Goal: Transaction & Acquisition: Purchase product/service

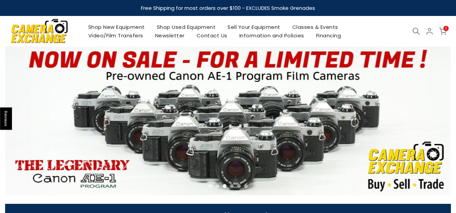
click at [178, 27] on link "Shop Used Equipment" at bounding box center [186, 27] width 71 height 8
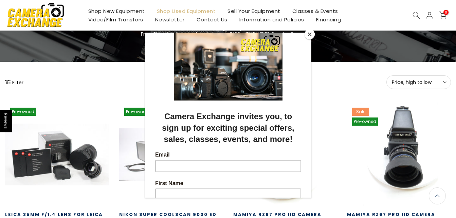
scroll to position [52, 0]
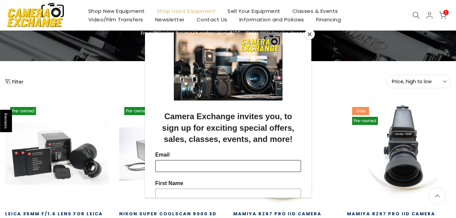
click at [184, 166] on input "Email" at bounding box center [228, 166] width 146 height 12
type input "**********"
type input "******"
type input "*********"
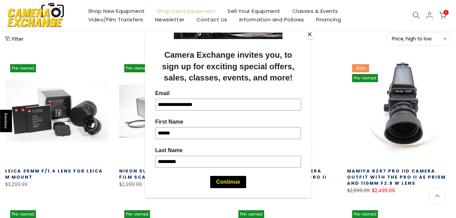
scroll to position [69, 0]
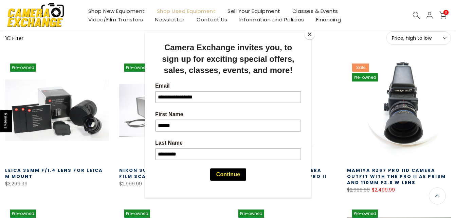
drag, startPoint x: 308, startPoint y: 103, endPoint x: 150, endPoint y: 202, distance: 186.9
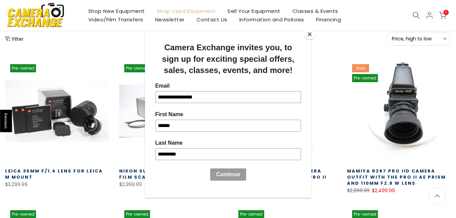
click at [226, 173] on button "Continue" at bounding box center [228, 175] width 36 height 12
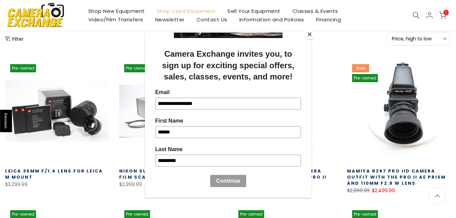
scroll to position [62, 0]
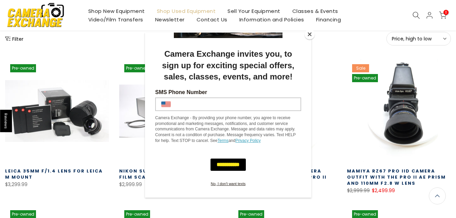
click at [174, 102] on input "SMS Phone Number" at bounding box center [236, 104] width 128 height 12
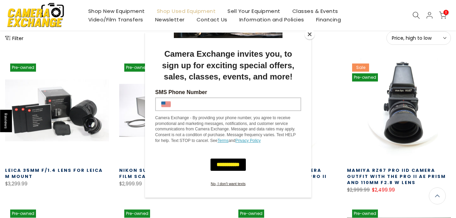
type input "**********"
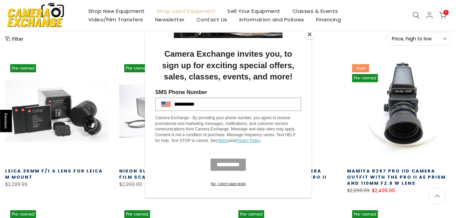
click at [215, 162] on input "**********" at bounding box center [227, 165] width 35 height 12
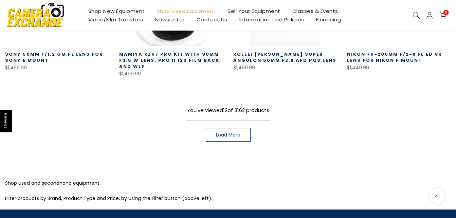
scroll to position [497, 0]
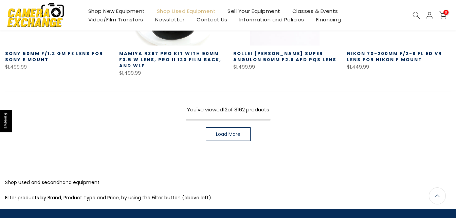
click at [228, 136] on span "Load More" at bounding box center [228, 134] width 24 height 5
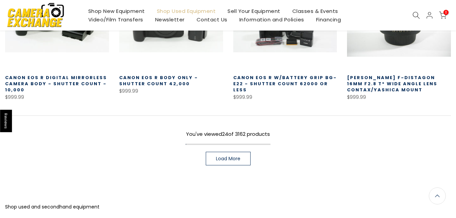
scroll to position [919, 0]
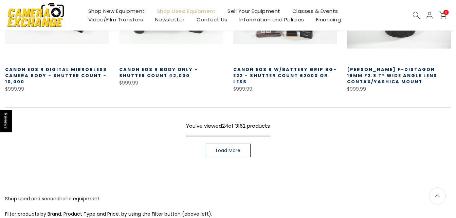
click at [221, 151] on span "Load More" at bounding box center [228, 150] width 24 height 5
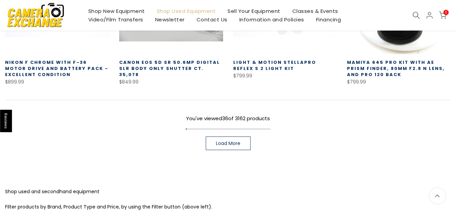
scroll to position [1371, 0]
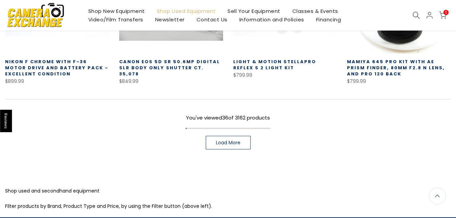
click at [229, 142] on span "Load More" at bounding box center [228, 142] width 24 height 5
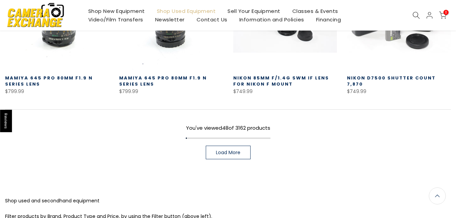
scroll to position [1793, 0]
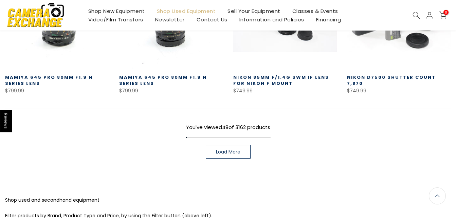
click at [217, 151] on span "Load More" at bounding box center [228, 151] width 24 height 5
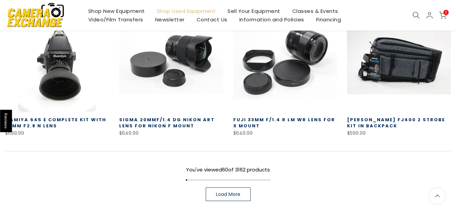
scroll to position [2189, 0]
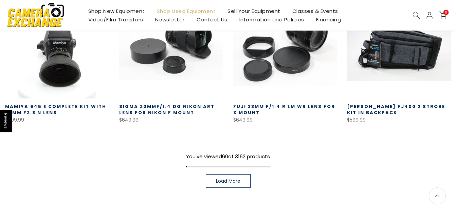
click at [214, 185] on link "Load More" at bounding box center [228, 181] width 45 height 14
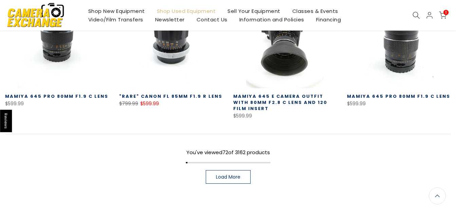
scroll to position [2630, 0]
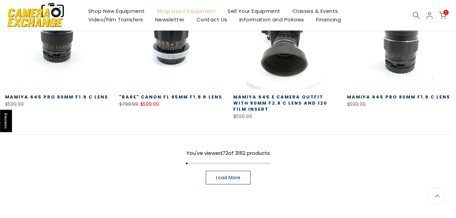
click at [223, 176] on span "Load More" at bounding box center [228, 177] width 24 height 5
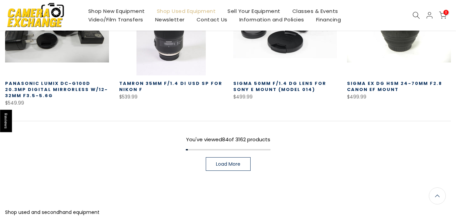
scroll to position [3098, 0]
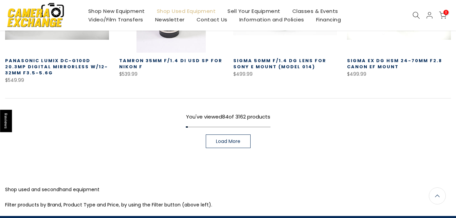
click at [222, 136] on link "Load More" at bounding box center [228, 141] width 45 height 14
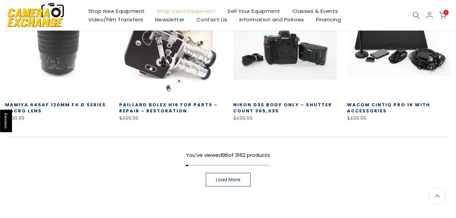
scroll to position [3492, 0]
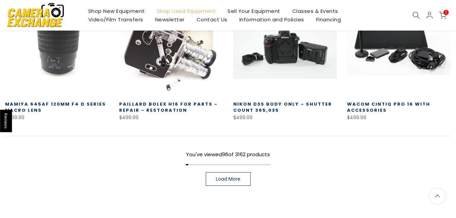
click at [413, 16] on use at bounding box center [416, 15] width 7 height 7
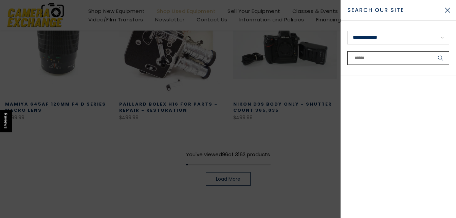
click at [365, 57] on input "text" at bounding box center [398, 58] width 102 height 14
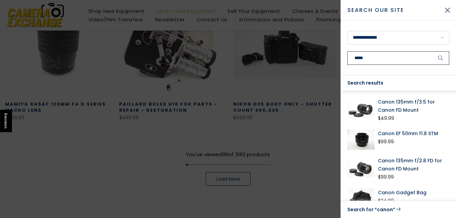
type input "*****"
click at [432, 51] on button "submit" at bounding box center [440, 58] width 17 height 14
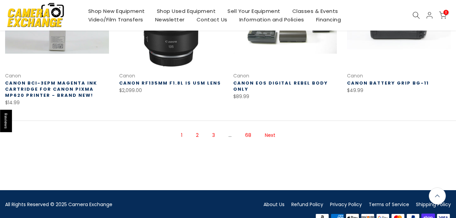
scroll to position [477, 0]
click at [268, 135] on link "Next" at bounding box center [269, 135] width 17 height 12
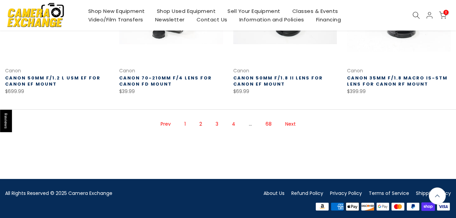
scroll to position [486, 0]
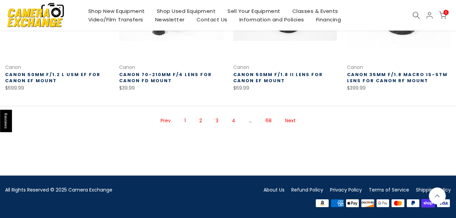
click at [288, 121] on link "Next" at bounding box center [290, 121] width 17 height 12
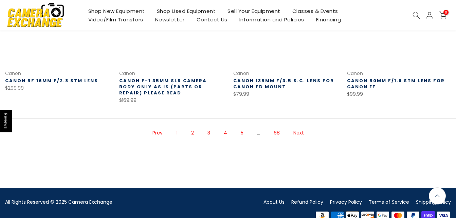
scroll to position [492, 0]
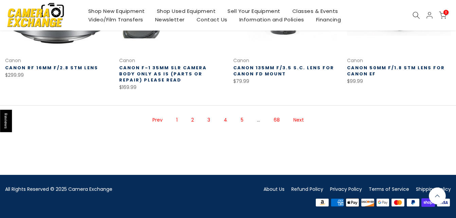
click at [302, 118] on link "Next" at bounding box center [298, 120] width 17 height 12
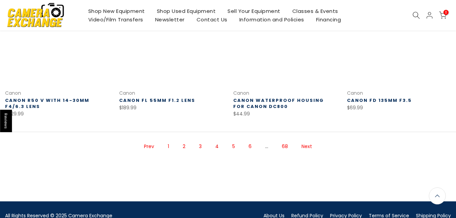
scroll to position [464, 0]
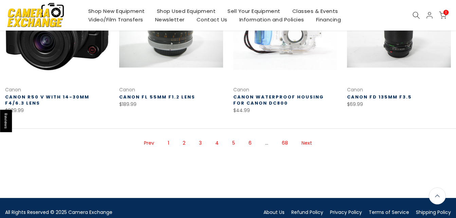
click at [308, 141] on link "Next" at bounding box center [306, 143] width 17 height 12
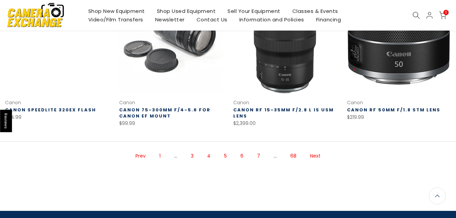
scroll to position [472, 0]
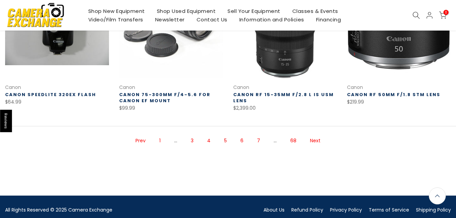
click at [313, 139] on link "Next" at bounding box center [314, 141] width 17 height 12
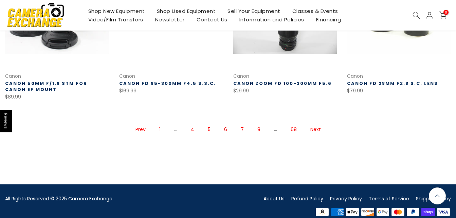
scroll to position [478, 0]
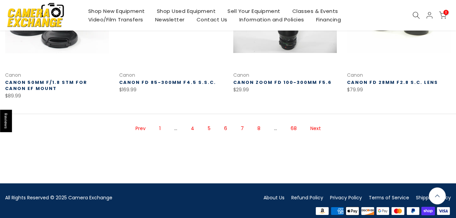
click at [315, 130] on link "Next" at bounding box center [315, 129] width 17 height 12
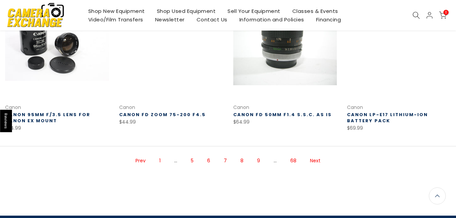
scroll to position [459, 0]
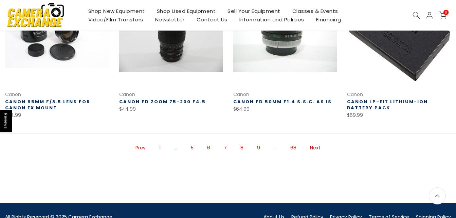
click at [314, 146] on link "Next" at bounding box center [314, 148] width 17 height 12
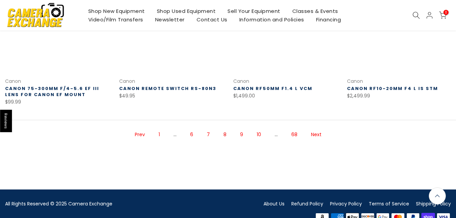
scroll to position [484, 0]
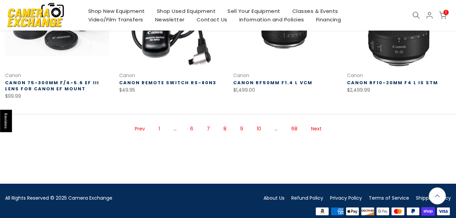
click at [313, 123] on link "Next" at bounding box center [315, 129] width 17 height 12
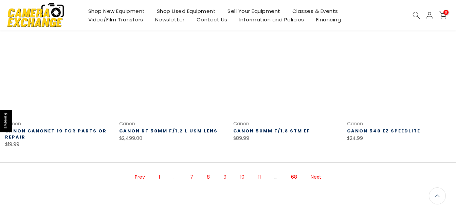
scroll to position [431, 0]
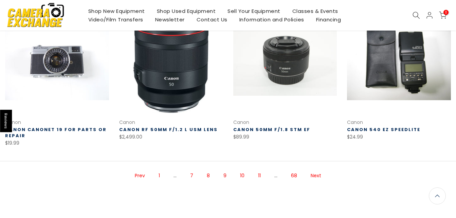
click at [316, 176] on link "Next" at bounding box center [315, 176] width 17 height 12
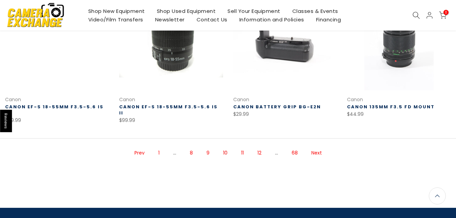
scroll to position [487, 0]
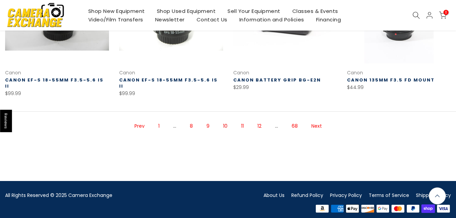
click at [315, 121] on link "Next" at bounding box center [316, 126] width 17 height 12
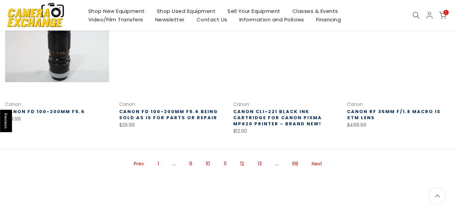
scroll to position [492, 0]
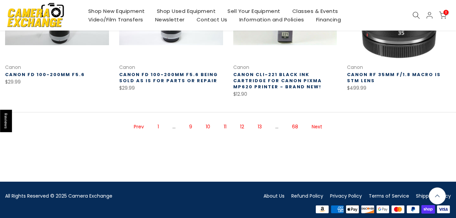
click at [315, 121] on link "Next" at bounding box center [316, 127] width 17 height 12
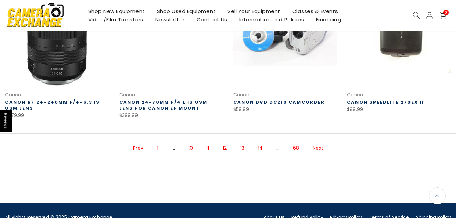
scroll to position [467, 0]
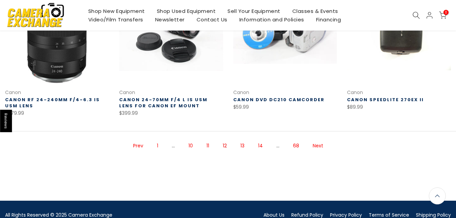
click at [318, 146] on link "Next" at bounding box center [317, 146] width 17 height 12
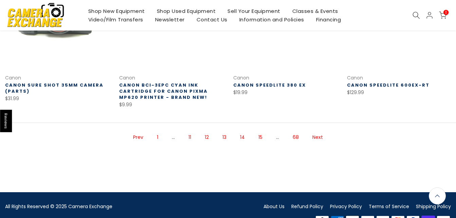
scroll to position [476, 0]
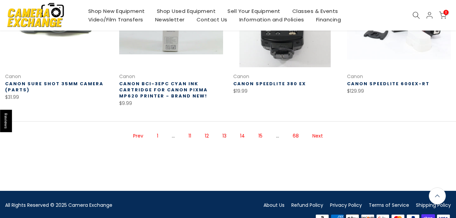
click at [315, 134] on link "Next" at bounding box center [317, 136] width 17 height 12
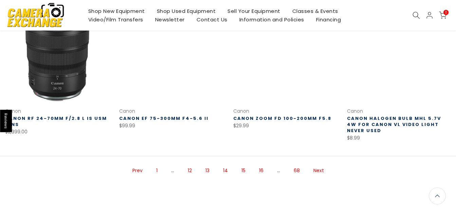
scroll to position [445, 0]
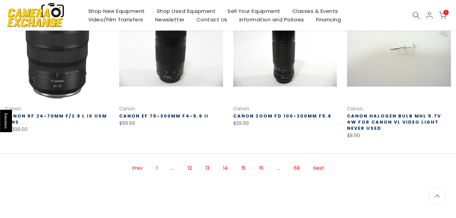
click at [322, 166] on link "Next" at bounding box center [318, 168] width 17 height 12
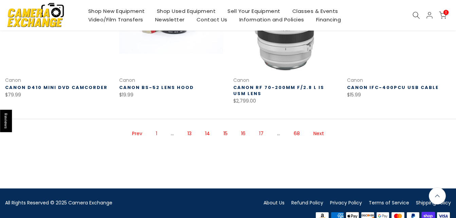
scroll to position [487, 0]
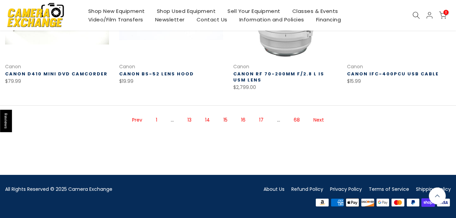
click at [318, 119] on link "Next" at bounding box center [318, 120] width 17 height 12
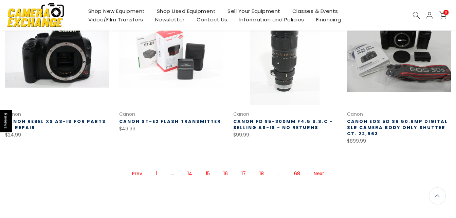
scroll to position [434, 0]
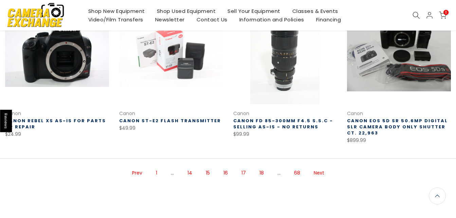
click at [316, 172] on link "Next" at bounding box center [318, 173] width 17 height 12
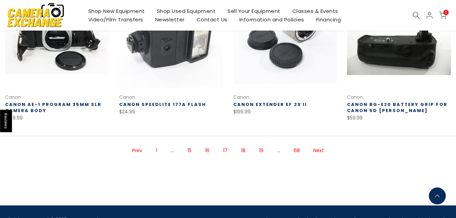
scroll to position [457, 0]
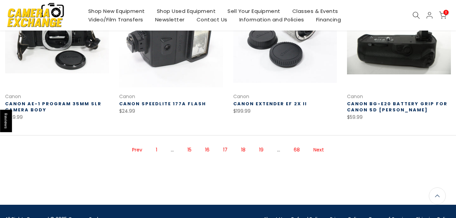
click at [323, 151] on link "Next" at bounding box center [318, 150] width 17 height 12
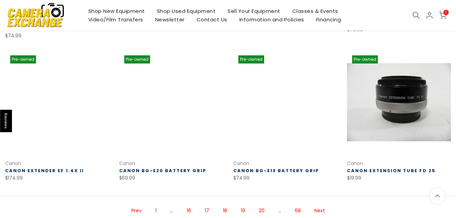
scroll to position [434, 0]
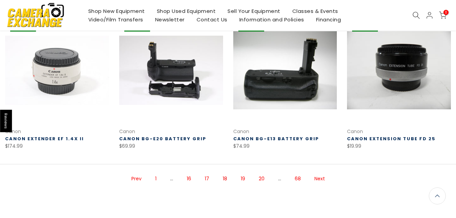
click at [321, 173] on link "Next" at bounding box center [319, 179] width 17 height 12
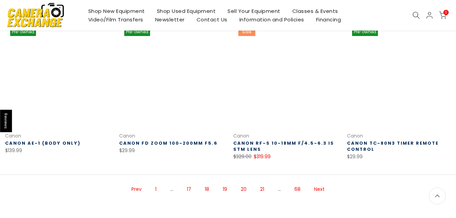
scroll to position [435, 0]
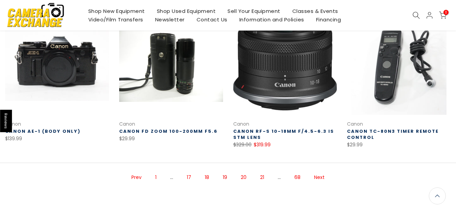
click at [319, 172] on link "Next" at bounding box center [318, 177] width 17 height 12
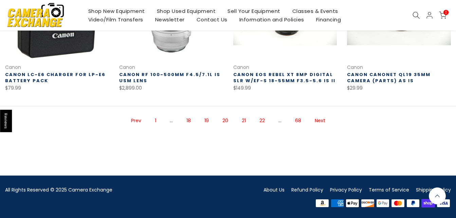
scroll to position [487, 0]
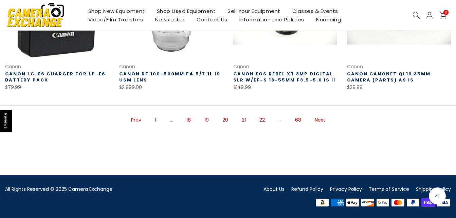
click at [322, 120] on link "Next" at bounding box center [319, 120] width 17 height 12
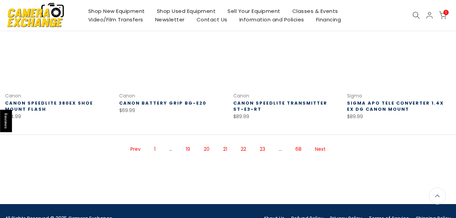
scroll to position [476, 0]
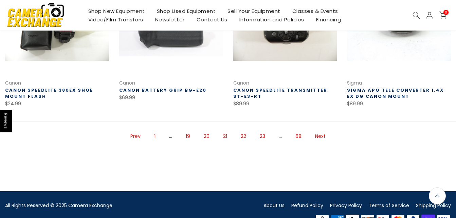
click at [323, 136] on link "Next" at bounding box center [320, 136] width 17 height 12
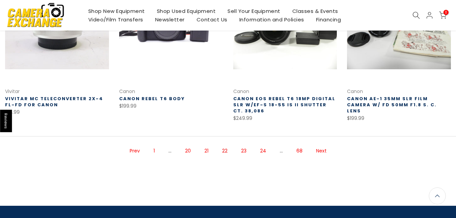
scroll to position [463, 0]
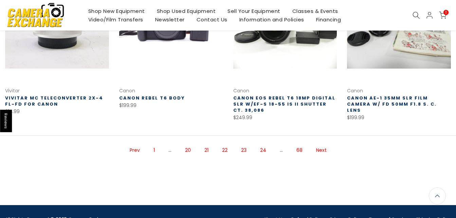
click at [323, 149] on link "Next" at bounding box center [321, 150] width 17 height 12
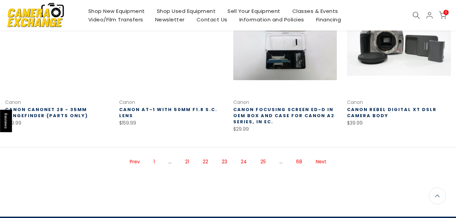
scroll to position [466, 0]
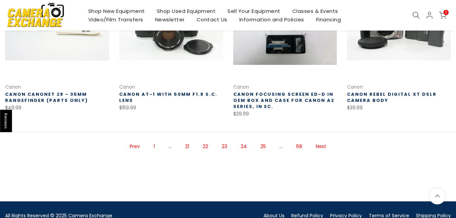
click at [320, 146] on link "Next" at bounding box center [320, 146] width 17 height 12
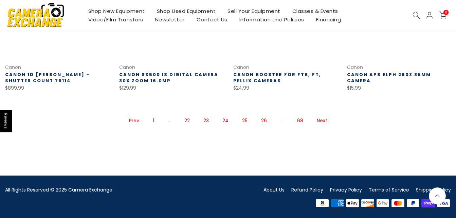
scroll to position [485, 0]
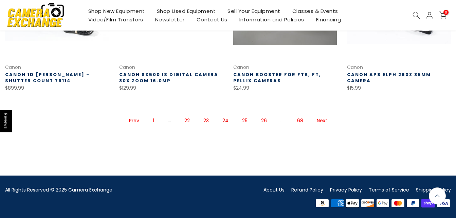
click at [323, 121] on link "Next" at bounding box center [321, 121] width 17 height 12
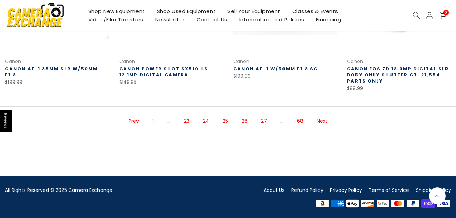
scroll to position [498, 0]
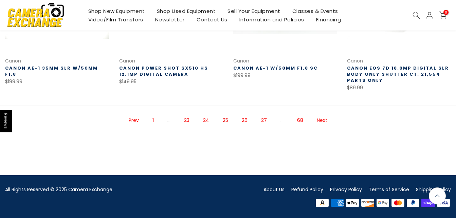
click at [320, 121] on link "Next" at bounding box center [321, 120] width 17 height 12
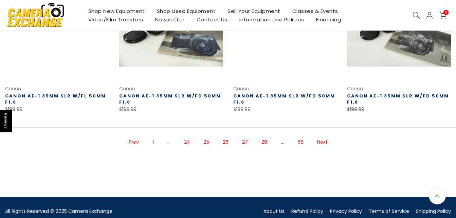
scroll to position [479, 0]
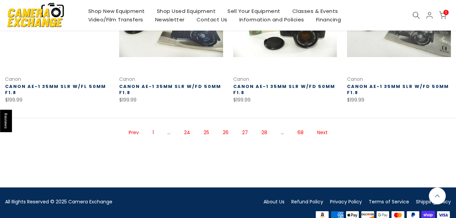
click at [323, 127] on link "Next" at bounding box center [322, 133] width 17 height 12
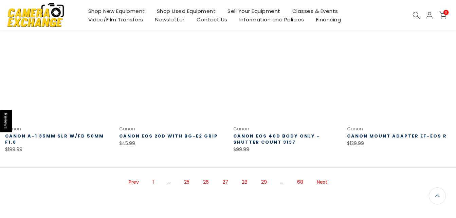
scroll to position [487, 0]
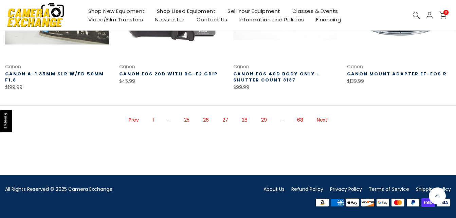
click at [322, 119] on link "Next" at bounding box center [321, 120] width 17 height 12
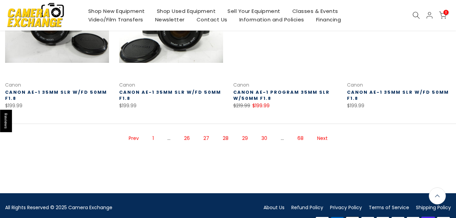
scroll to position [473, 0]
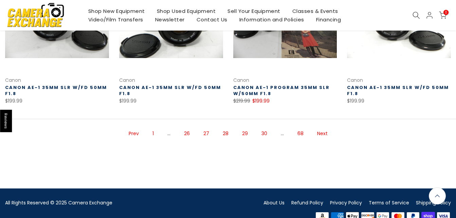
click at [325, 132] on link "Next" at bounding box center [322, 134] width 17 height 12
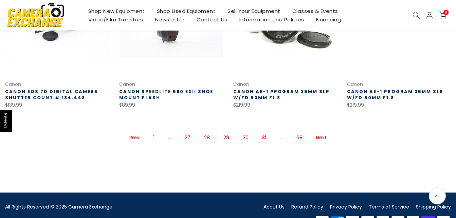
scroll to position [470, 0]
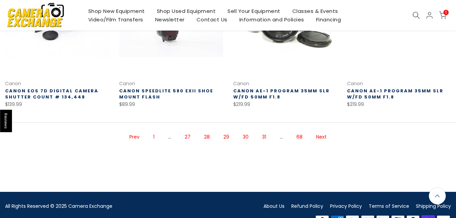
click at [321, 134] on link "Next" at bounding box center [321, 137] width 17 height 12
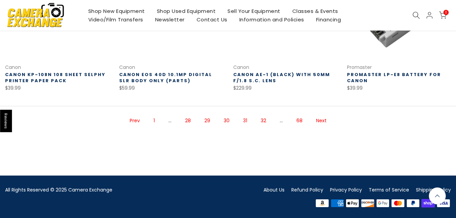
scroll to position [493, 0]
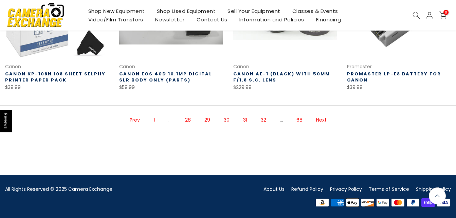
click at [322, 119] on link "Next" at bounding box center [321, 120] width 17 height 12
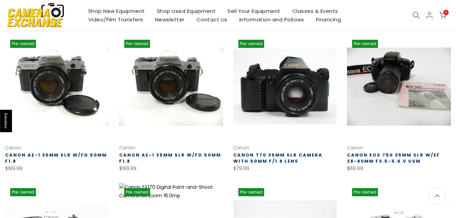
scroll to position [110, 0]
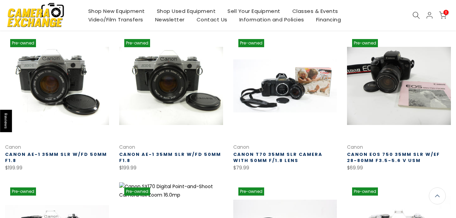
drag, startPoint x: 455, startPoint y: 50, endPoint x: 457, endPoint y: 57, distance: 7.7
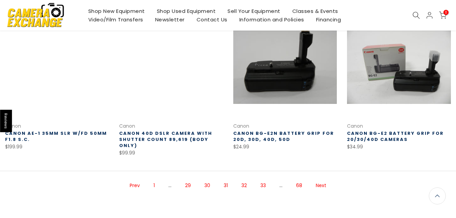
scroll to position [427, 0]
click at [317, 180] on link "Next" at bounding box center [320, 186] width 17 height 12
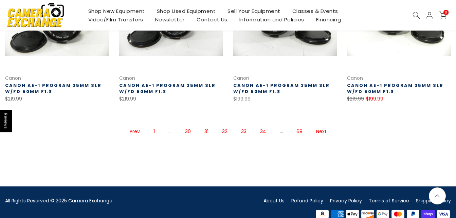
scroll to position [482, 0]
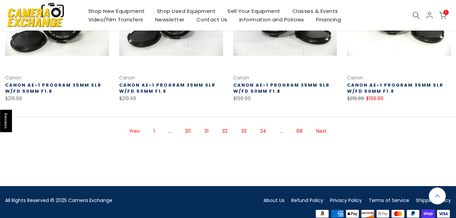
click at [324, 131] on link "Next" at bounding box center [321, 131] width 17 height 12
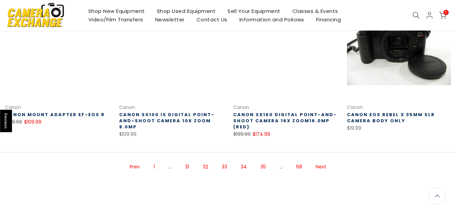
scroll to position [475, 0]
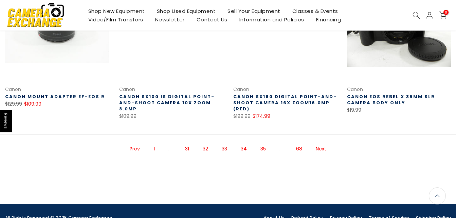
click at [320, 143] on link "Next" at bounding box center [320, 149] width 17 height 12
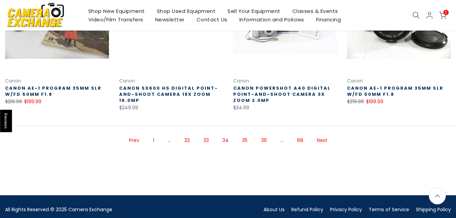
scroll to position [484, 0]
click at [322, 139] on link "Next" at bounding box center [321, 140] width 17 height 12
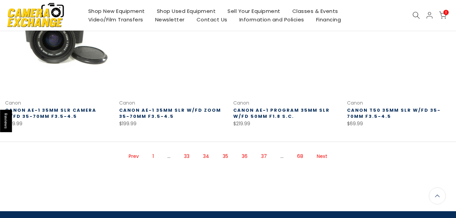
scroll to position [473, 0]
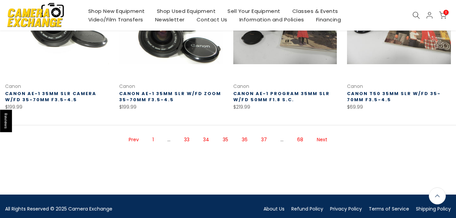
click at [323, 134] on link "Next" at bounding box center [321, 140] width 17 height 12
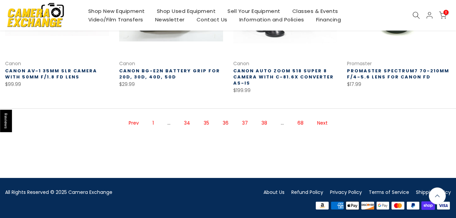
scroll to position [495, 0]
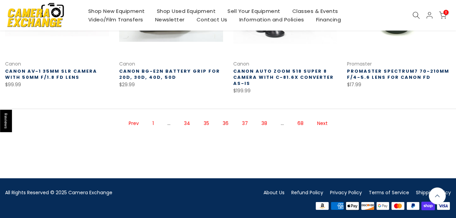
click at [320, 124] on link "Next" at bounding box center [322, 123] width 17 height 12
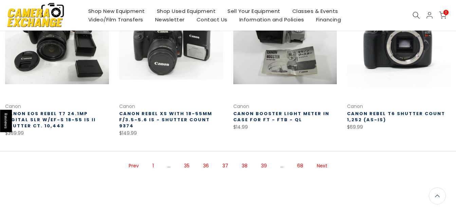
scroll to position [458, 0]
click at [323, 167] on link "Next" at bounding box center [321, 166] width 17 height 12
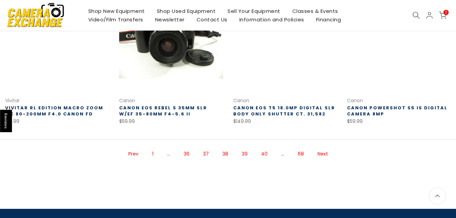
scroll to position [473, 0]
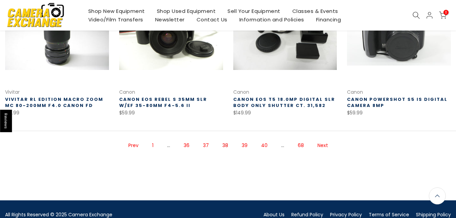
click at [322, 146] on link "Next" at bounding box center [322, 145] width 17 height 12
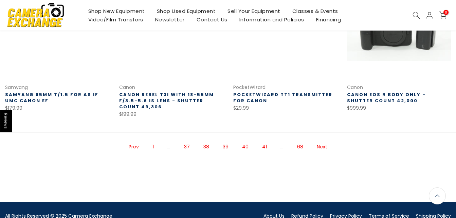
scroll to position [474, 0]
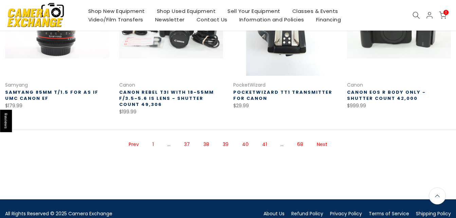
click at [322, 139] on link "Next" at bounding box center [321, 144] width 17 height 12
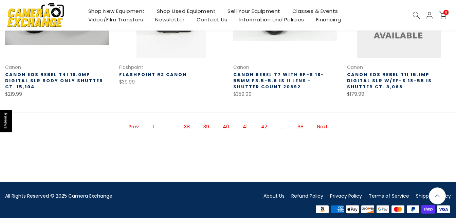
scroll to position [499, 0]
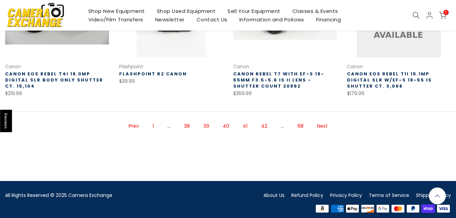
click at [322, 120] on link "Next" at bounding box center [322, 126] width 17 height 12
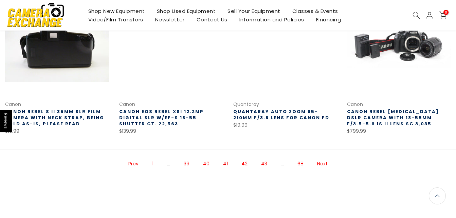
scroll to position [465, 0]
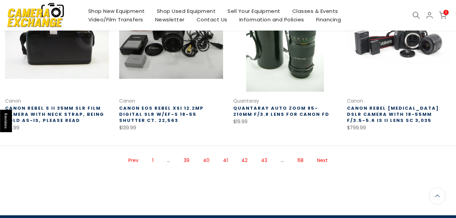
click at [322, 158] on link "Next" at bounding box center [322, 160] width 17 height 12
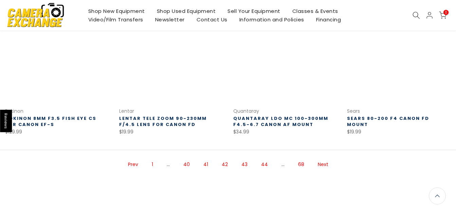
scroll to position [455, 0]
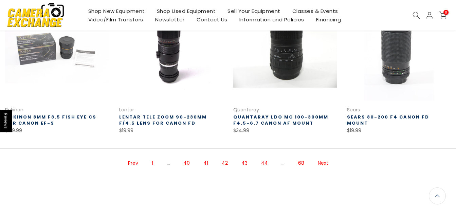
click at [320, 161] on link "Next" at bounding box center [322, 163] width 17 height 12
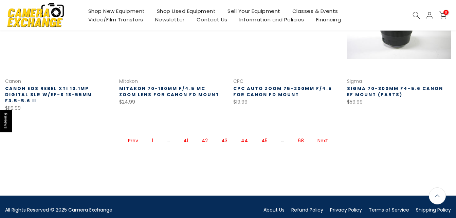
scroll to position [498, 0]
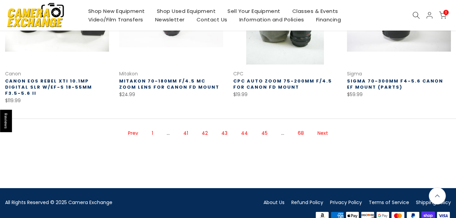
click at [321, 127] on link "Next" at bounding box center [322, 133] width 17 height 12
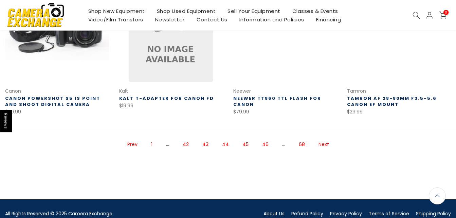
scroll to position [485, 0]
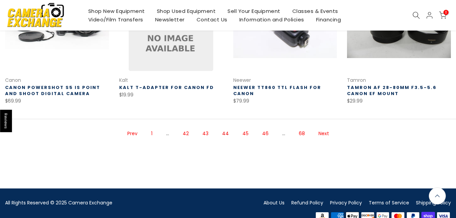
click at [323, 132] on link "Next" at bounding box center [323, 134] width 17 height 12
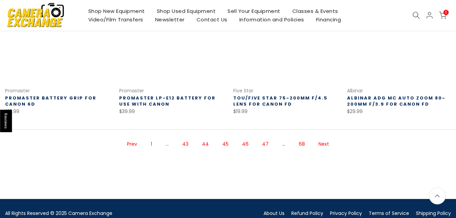
scroll to position [488, 0]
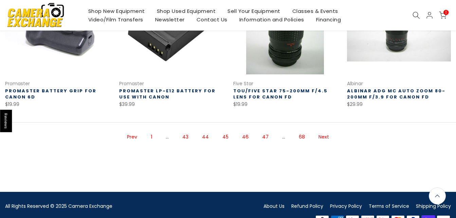
click at [320, 131] on link "Next" at bounding box center [323, 137] width 17 height 12
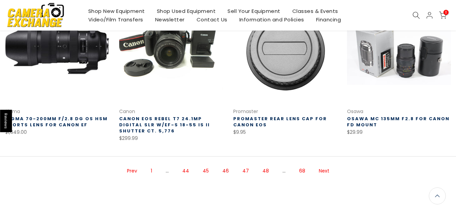
scroll to position [449, 0]
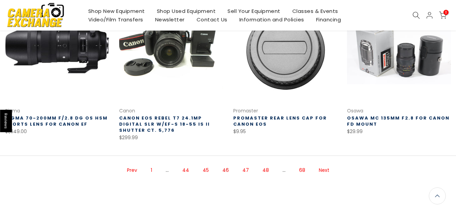
click at [323, 168] on link "Next" at bounding box center [323, 170] width 17 height 12
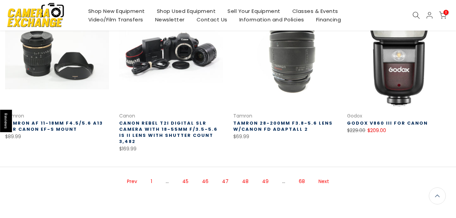
scroll to position [478, 0]
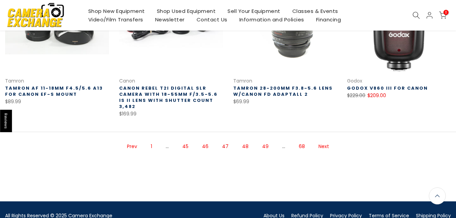
click at [319, 140] on link "Next" at bounding box center [323, 146] width 17 height 12
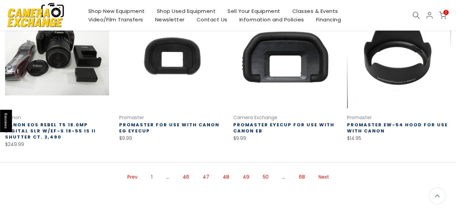
scroll to position [470, 0]
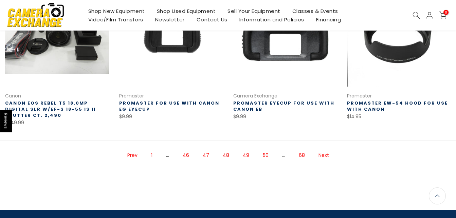
click at [320, 155] on link "Next" at bounding box center [323, 155] width 17 height 12
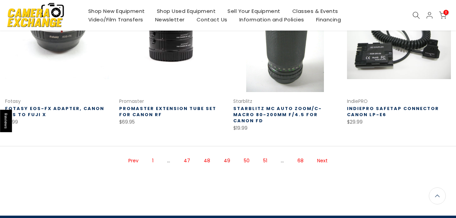
scroll to position [453, 0]
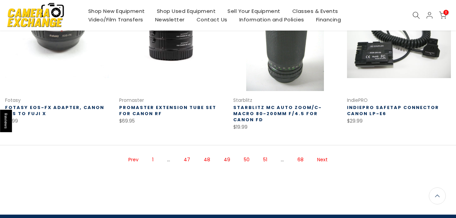
click at [325, 158] on link "Next" at bounding box center [322, 160] width 17 height 12
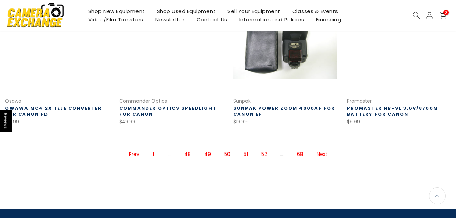
scroll to position [486, 0]
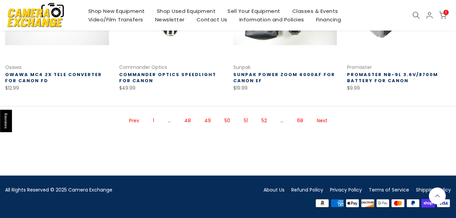
click at [318, 118] on link "Next" at bounding box center [321, 121] width 17 height 12
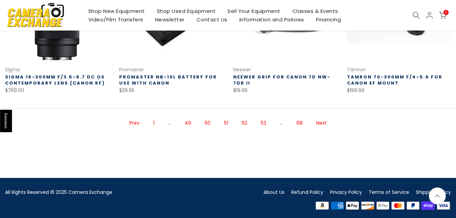
scroll to position [490, 0]
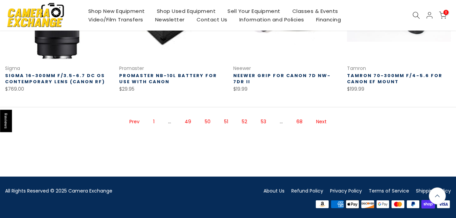
click at [321, 123] on link "Next" at bounding box center [321, 122] width 17 height 12
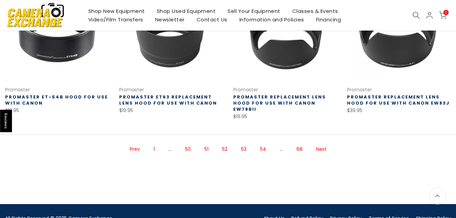
scroll to position [486, 0]
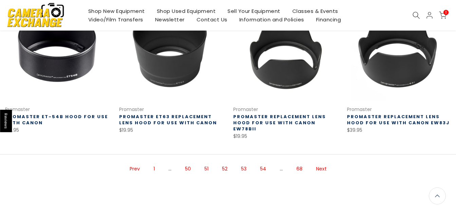
click at [322, 163] on link "Next" at bounding box center [321, 169] width 17 height 12
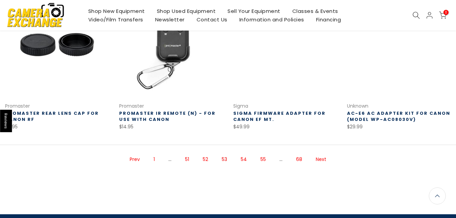
scroll to position [460, 0]
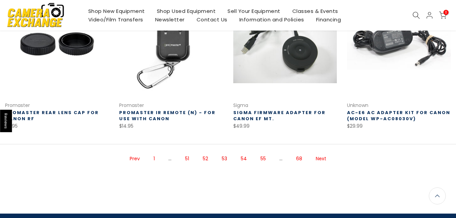
click at [322, 157] on link "Next" at bounding box center [320, 159] width 17 height 12
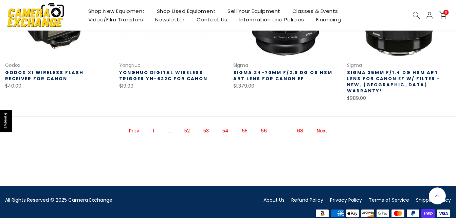
scroll to position [499, 0]
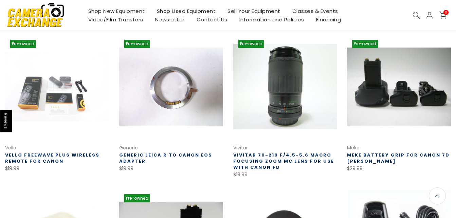
drag, startPoint x: 460, startPoint y: 158, endPoint x: 322, endPoint y: 122, distance: 143.5
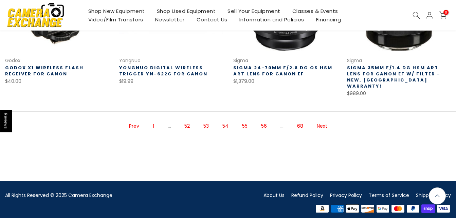
click at [321, 122] on link "Next" at bounding box center [321, 126] width 17 height 12
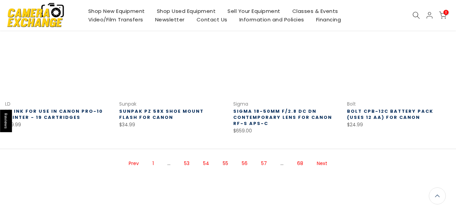
scroll to position [477, 0]
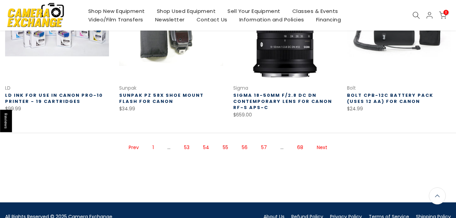
click at [321, 146] on link "Next" at bounding box center [321, 148] width 17 height 12
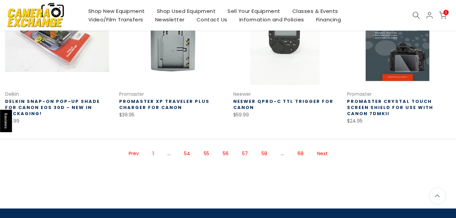
scroll to position [472, 0]
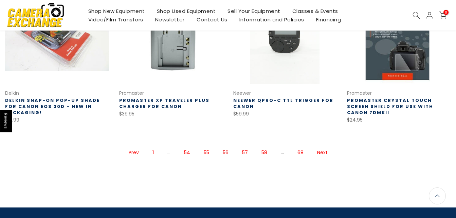
click at [322, 147] on link "Next" at bounding box center [322, 153] width 17 height 12
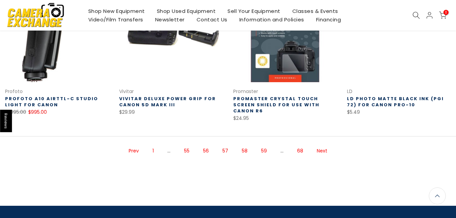
scroll to position [487, 0]
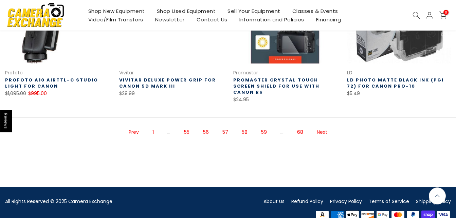
click at [325, 126] on link "Next" at bounding box center [321, 132] width 17 height 12
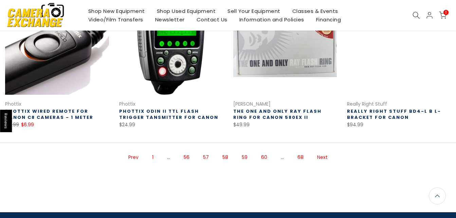
scroll to position [485, 0]
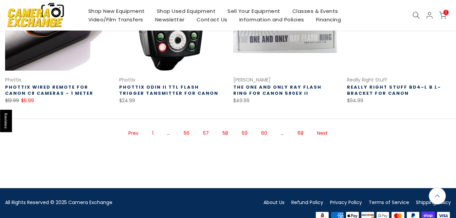
click at [324, 134] on link "Next" at bounding box center [322, 133] width 17 height 12
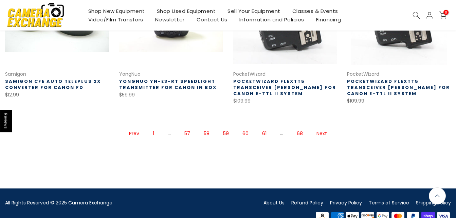
scroll to position [493, 0]
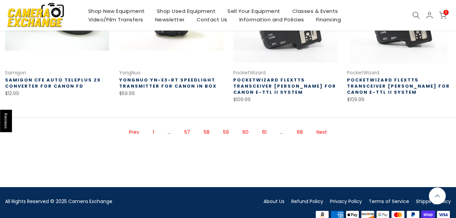
click at [319, 126] on link "Next" at bounding box center [321, 132] width 17 height 12
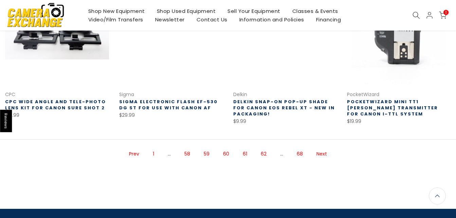
scroll to position [481, 0]
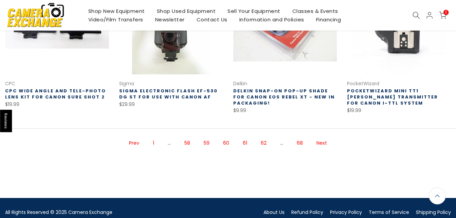
click at [323, 143] on link "Next" at bounding box center [321, 143] width 17 height 12
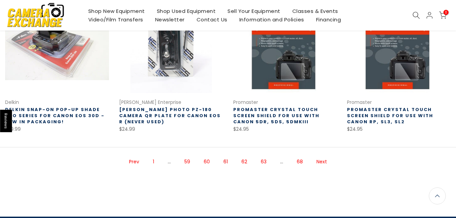
scroll to position [464, 0]
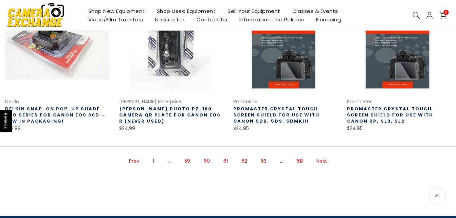
click at [323, 159] on link "Next" at bounding box center [321, 161] width 17 height 12
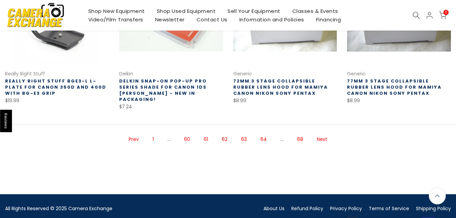
scroll to position [505, 0]
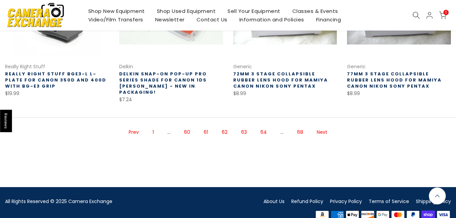
click at [324, 126] on link "Next" at bounding box center [321, 132] width 17 height 12
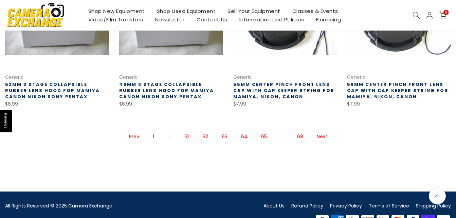
scroll to position [488, 0]
click at [323, 135] on link "Next" at bounding box center [321, 137] width 17 height 12
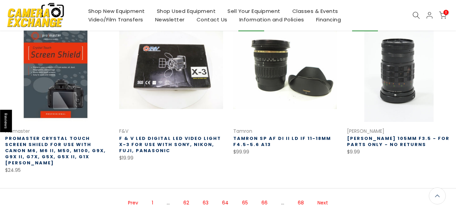
scroll to position [444, 0]
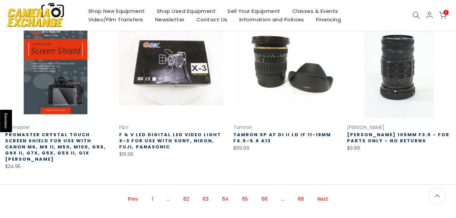
click at [323, 193] on link "Next" at bounding box center [322, 199] width 17 height 12
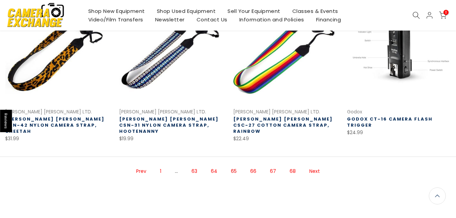
scroll to position [439, 0]
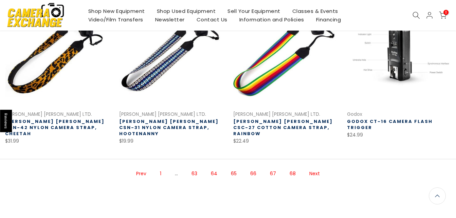
click at [315, 168] on link "Next" at bounding box center [314, 174] width 17 height 12
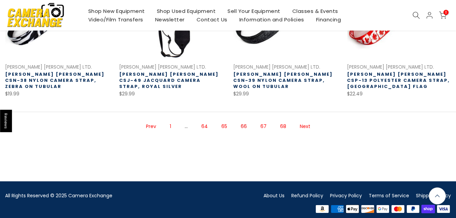
scroll to position [501, 0]
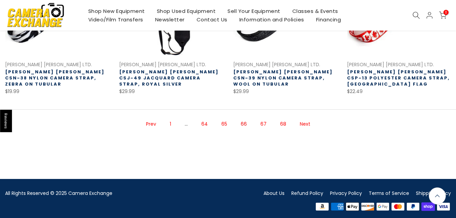
click at [301, 120] on link "Next" at bounding box center [304, 124] width 17 height 12
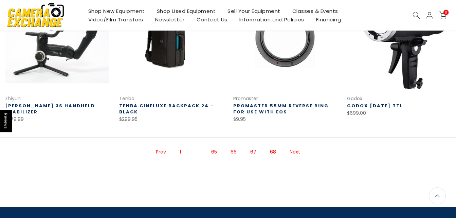
scroll to position [463, 0]
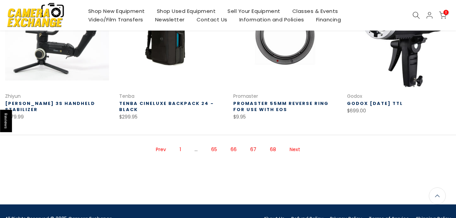
click at [295, 147] on link "Next" at bounding box center [294, 150] width 17 height 12
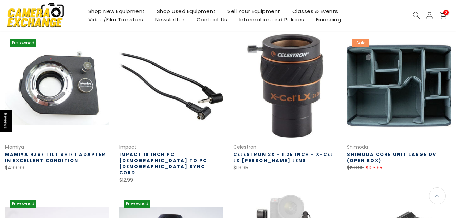
scroll to position [108, 0]
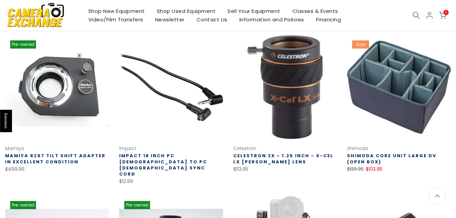
drag, startPoint x: 403, startPoint y: 111, endPoint x: 446, endPoint y: 31, distance: 90.0
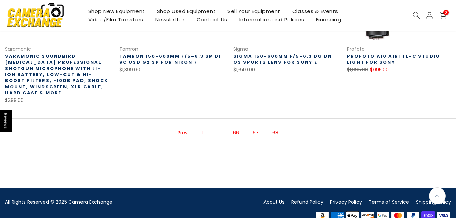
scroll to position [523, 0]
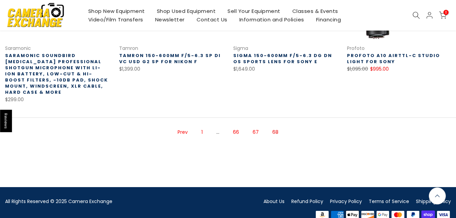
drag, startPoint x: 458, startPoint y: 169, endPoint x: 274, endPoint y: 120, distance: 191.0
click at [274, 126] on span "68" at bounding box center [275, 132] width 13 height 12
click at [277, 126] on span "68" at bounding box center [275, 132] width 13 height 12
click at [275, 126] on span "68" at bounding box center [275, 132] width 13 height 12
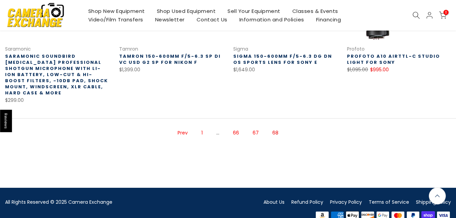
scroll to position [523, 0]
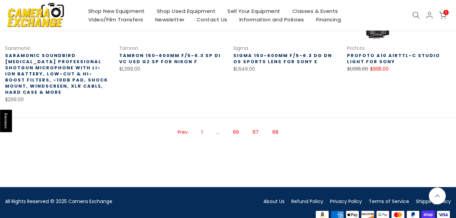
drag, startPoint x: 460, startPoint y: 147, endPoint x: 450, endPoint y: 155, distance: 12.9
click at [450, 156] on div "Prev 1 … 66 67 68" at bounding box center [228, 143] width 456 height 52
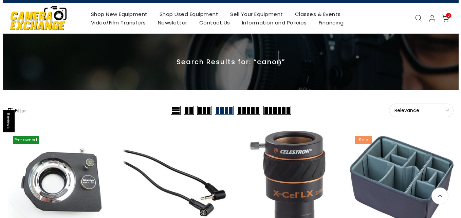
scroll to position [0, 0]
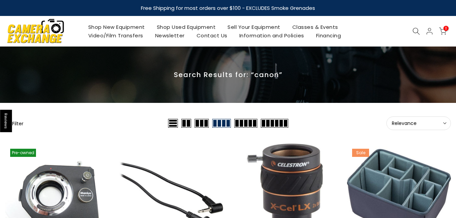
click at [413, 31] on use at bounding box center [416, 31] width 7 height 7
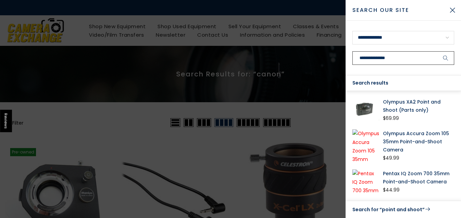
type input "**********"
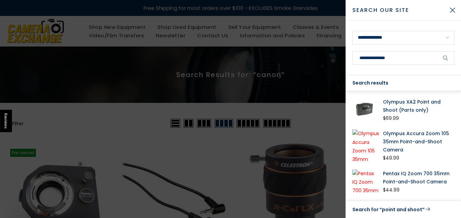
click at [447, 60] on icon "submit" at bounding box center [445, 58] width 5 height 6
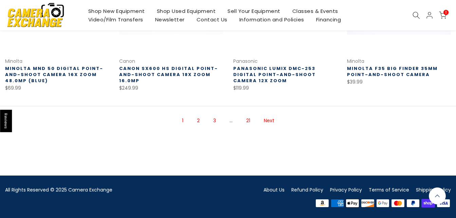
scroll to position [505, 0]
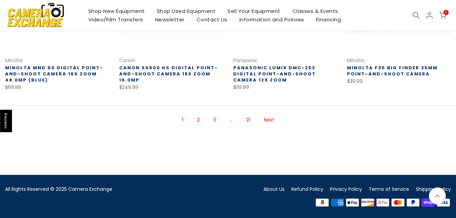
click at [266, 119] on link "Next" at bounding box center [268, 120] width 17 height 12
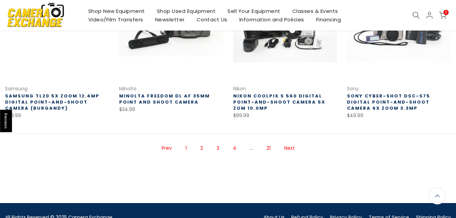
scroll to position [477, 0]
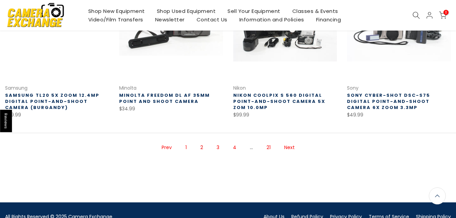
click at [288, 150] on link "Next" at bounding box center [289, 148] width 17 height 12
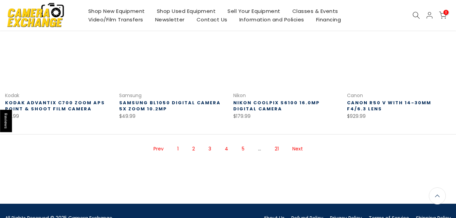
scroll to position [483, 0]
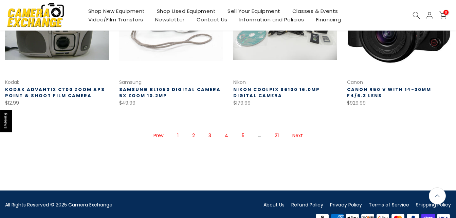
click at [300, 136] on link "Next" at bounding box center [297, 136] width 17 height 12
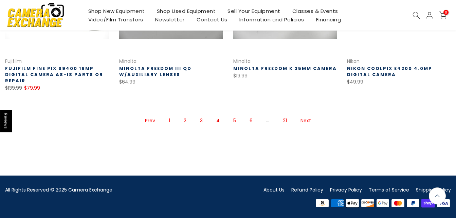
scroll to position [499, 0]
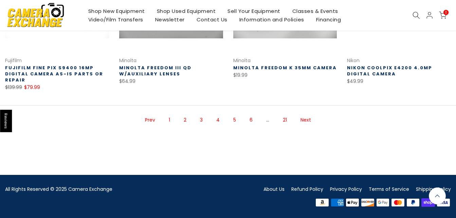
click at [310, 120] on link "Next" at bounding box center [305, 120] width 17 height 12
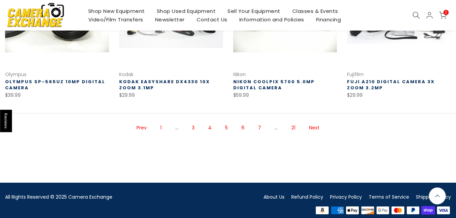
scroll to position [486, 0]
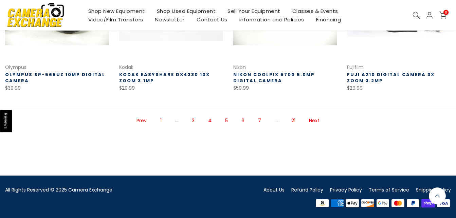
click at [315, 119] on link "Next" at bounding box center [313, 121] width 17 height 12
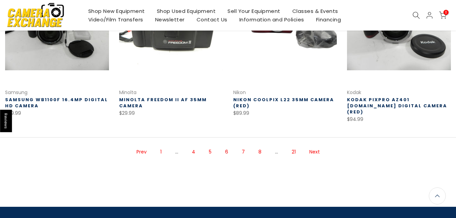
scroll to position [459, 0]
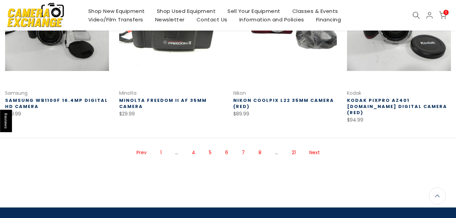
click at [316, 147] on link "Next" at bounding box center [314, 153] width 17 height 12
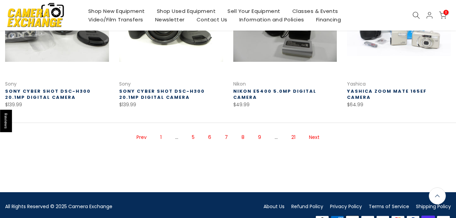
scroll to position [470, 0]
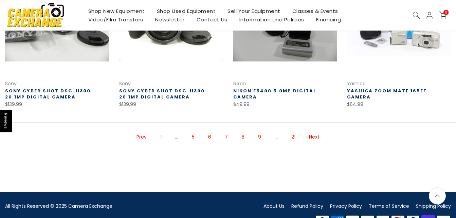
click at [314, 137] on link "Next" at bounding box center [313, 137] width 17 height 12
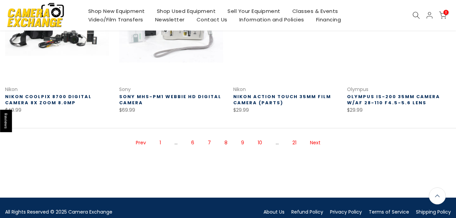
scroll to position [471, 0]
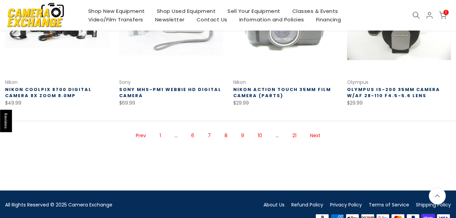
click at [317, 135] on link "Next" at bounding box center [314, 136] width 17 height 12
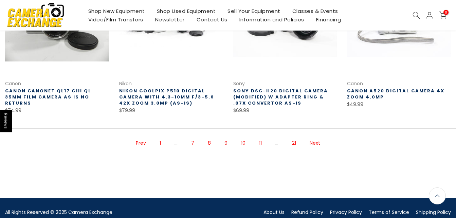
scroll to position [472, 0]
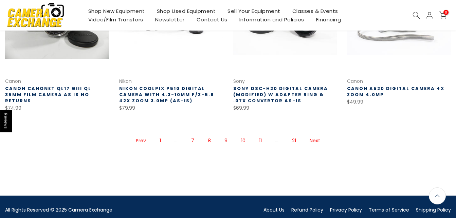
click at [316, 140] on link "Next" at bounding box center [314, 141] width 17 height 12
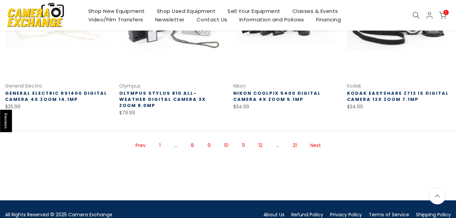
scroll to position [472, 0]
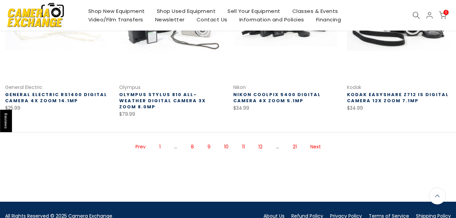
click at [315, 141] on link "Next" at bounding box center [315, 147] width 17 height 12
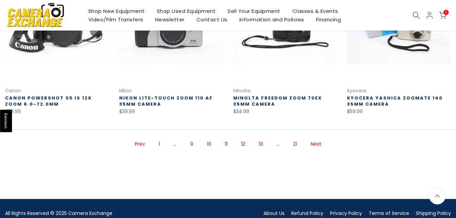
scroll to position [469, 0]
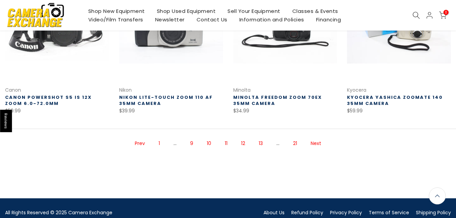
click at [319, 144] on link "Next" at bounding box center [315, 143] width 17 height 12
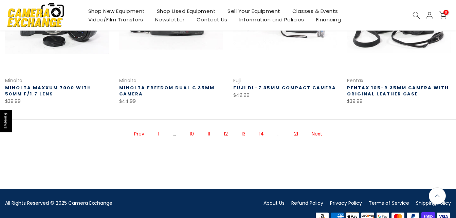
scroll to position [473, 0]
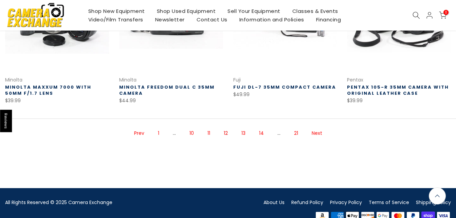
click at [315, 133] on link "Next" at bounding box center [316, 133] width 17 height 12
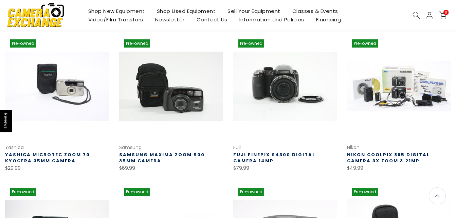
scroll to position [109, 0]
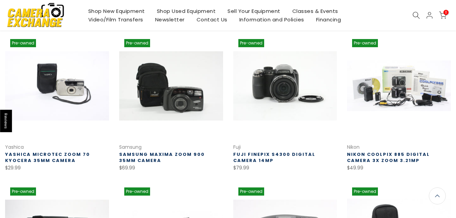
drag, startPoint x: 454, startPoint y: 45, endPoint x: 460, endPoint y: 68, distance: 23.2
click at [455, 74] on html "Reviews Skip to content Free Shipping for most orders over $100 - EXCLUDES Smok…" at bounding box center [228, 0] width 456 height 218
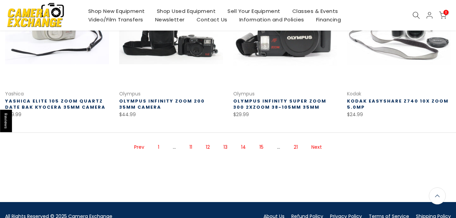
scroll to position [454, 0]
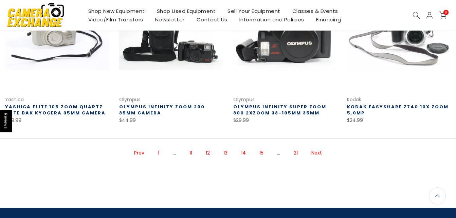
click at [318, 152] on link "Next" at bounding box center [316, 153] width 17 height 12
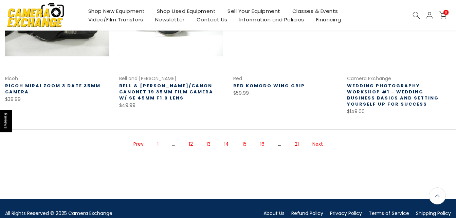
scroll to position [477, 0]
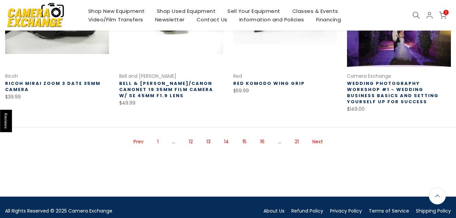
click at [319, 136] on link "Next" at bounding box center [317, 142] width 17 height 12
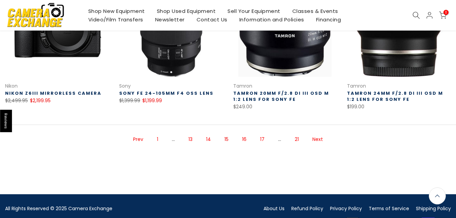
scroll to position [467, 0]
click at [317, 140] on link "Next" at bounding box center [317, 139] width 17 height 12
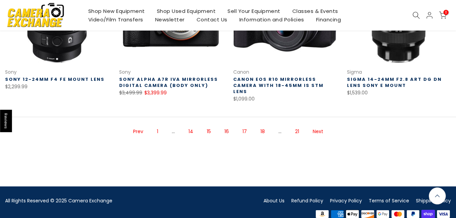
scroll to position [486, 0]
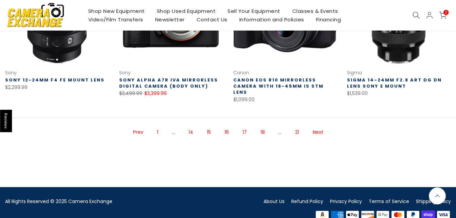
click at [318, 126] on link "Next" at bounding box center [317, 132] width 17 height 12
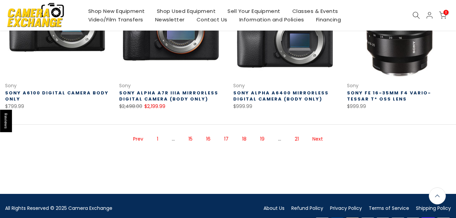
scroll to position [468, 0]
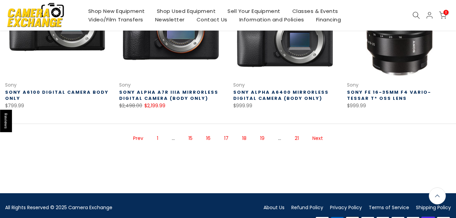
click at [316, 137] on link "Next" at bounding box center [317, 138] width 17 height 12
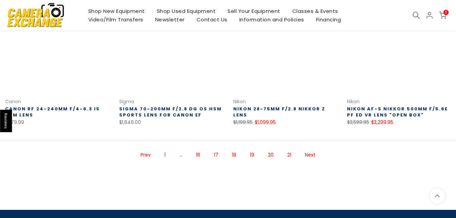
scroll to position [458, 0]
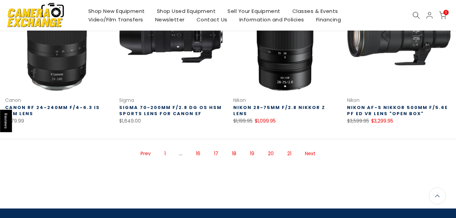
click at [312, 154] on link "Next" at bounding box center [309, 154] width 17 height 12
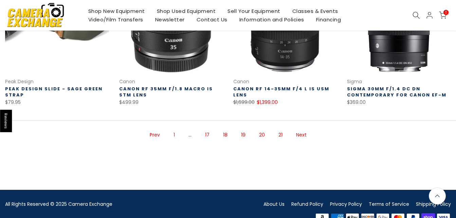
scroll to position [482, 0]
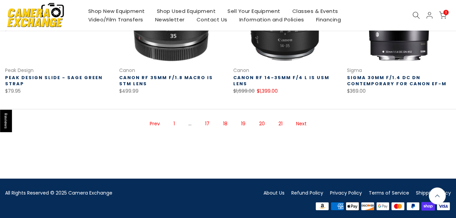
click at [302, 124] on link "Next" at bounding box center [301, 124] width 17 height 12
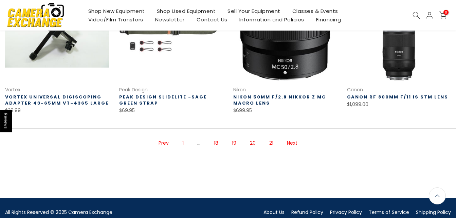
scroll to position [478, 0]
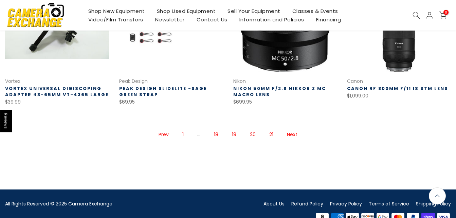
click at [286, 135] on link "Next" at bounding box center [291, 135] width 17 height 12
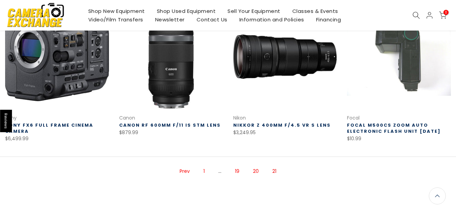
scroll to position [288, 0]
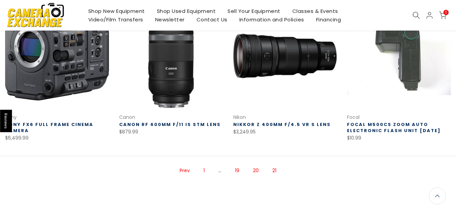
click at [274, 170] on span "21" at bounding box center [274, 171] width 11 height 12
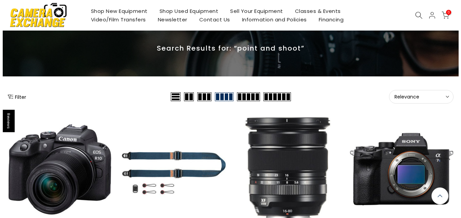
scroll to position [0, 0]
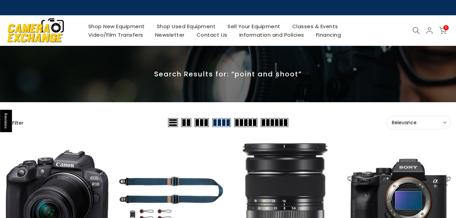
click at [415, 30] on icon at bounding box center [415, 30] width 7 height 7
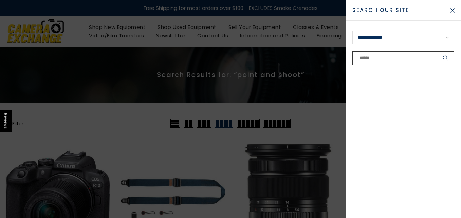
click at [384, 57] on input "text" at bounding box center [403, 58] width 102 height 14
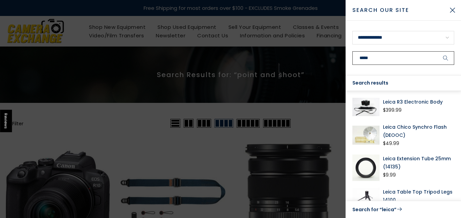
type input "*****"
click at [446, 60] on icon "submit" at bounding box center [445, 58] width 5 height 6
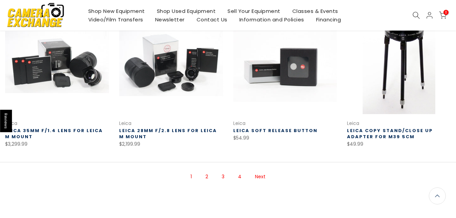
scroll to position [433, 0]
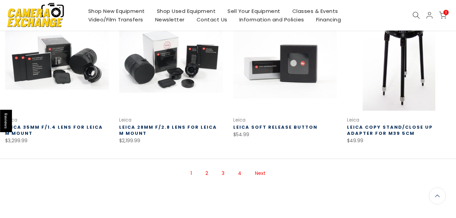
click at [260, 173] on link "Next" at bounding box center [259, 173] width 17 height 12
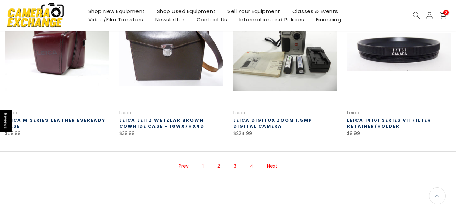
scroll to position [447, 0]
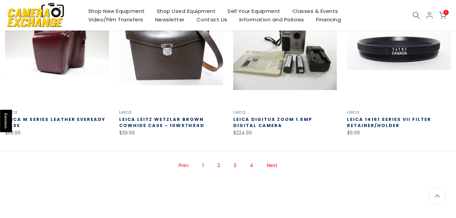
click at [270, 166] on link "Next" at bounding box center [271, 165] width 17 height 12
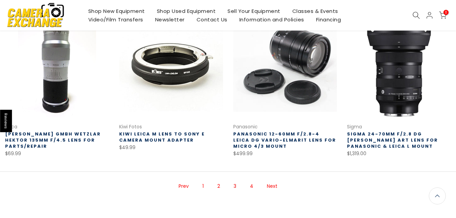
scroll to position [439, 0]
click at [275, 180] on link "Next" at bounding box center [271, 186] width 17 height 12
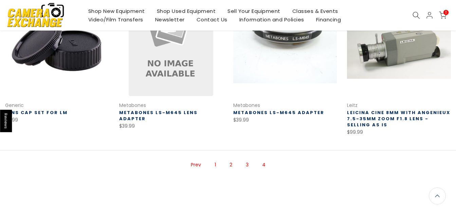
scroll to position [304, 0]
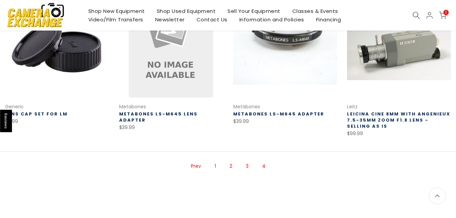
click at [264, 166] on span "4" at bounding box center [264, 166] width 10 height 12
click at [231, 165] on link "2" at bounding box center [231, 166] width 10 height 12
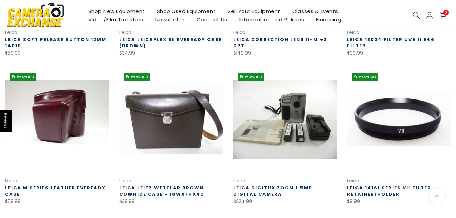
scroll to position [375, 0]
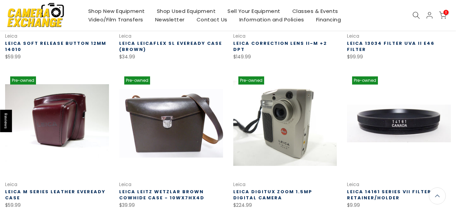
click at [311, 112] on link at bounding box center [285, 123] width 104 height 104
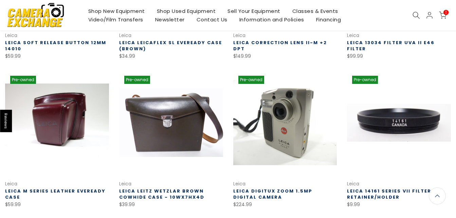
scroll to position [374, 0]
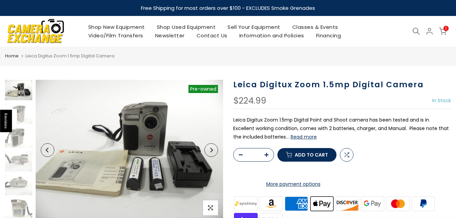
click at [290, 137] on button "Read more" at bounding box center [303, 137] width 26 height 6
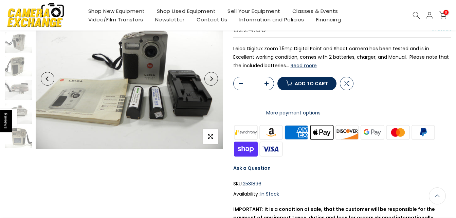
scroll to position [72, 0]
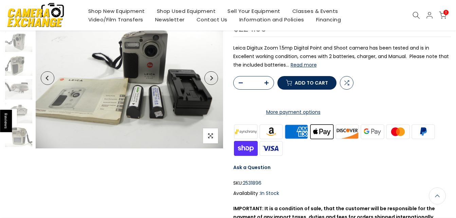
click at [210, 83] on button "Next" at bounding box center [211, 78] width 14 height 14
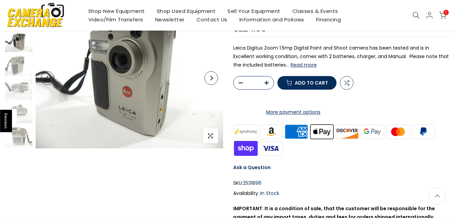
click at [210, 83] on button "Next" at bounding box center [211, 78] width 14 height 14
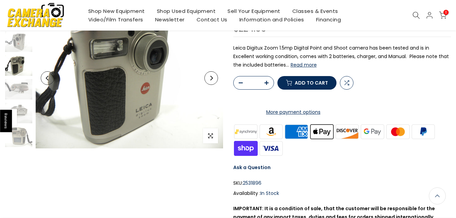
click at [210, 83] on button "Next" at bounding box center [211, 78] width 14 height 14
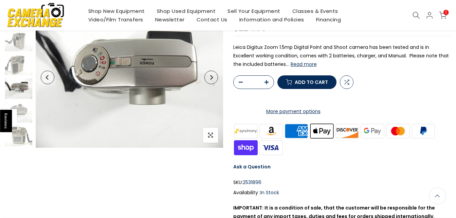
scroll to position [71, 0]
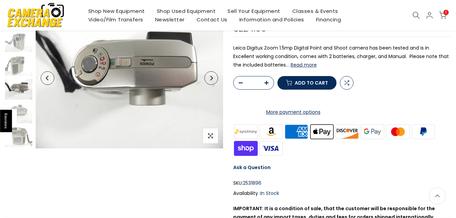
click at [210, 83] on button "Next" at bounding box center [211, 78] width 14 height 14
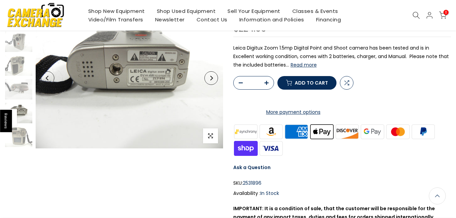
click at [210, 83] on button "Next" at bounding box center [211, 78] width 14 height 14
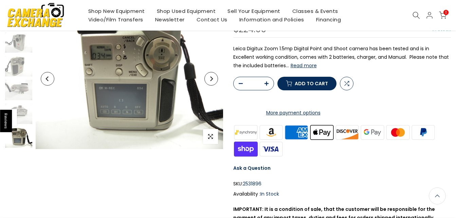
scroll to position [72, 0]
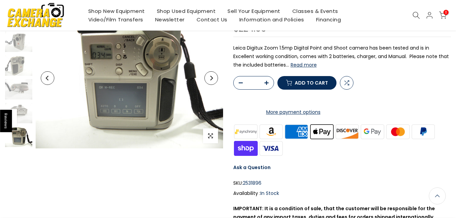
click at [210, 83] on button "Next" at bounding box center [211, 78] width 14 height 14
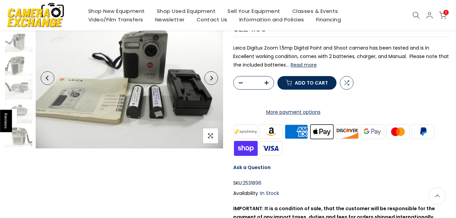
scroll to position [71, 0]
